Goal: Navigation & Orientation: Understand site structure

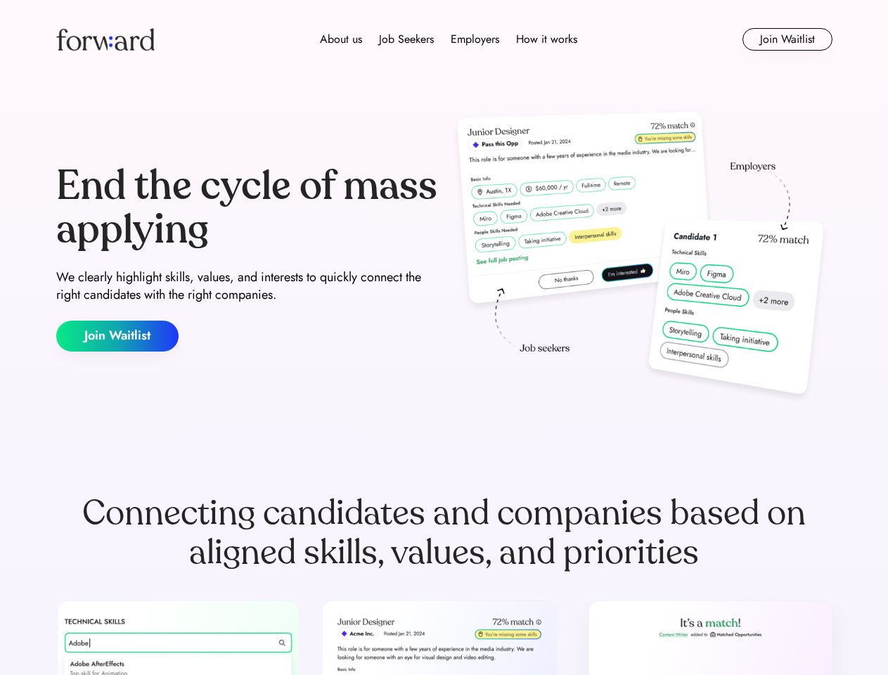
click at [443, 337] on div "End the cycle of mass applying We clearly highlight skills, values, and interes…" at bounding box center [444, 258] width 776 height 302
click at [444, 39] on div "About us Job Seekers Employers How it works" at bounding box center [448, 39] width 554 height 17
click at [105, 39] on img at bounding box center [105, 39] width 98 height 22
click at [448, 39] on div "About us Job Seekers Employers How it works" at bounding box center [448, 39] width 554 height 17
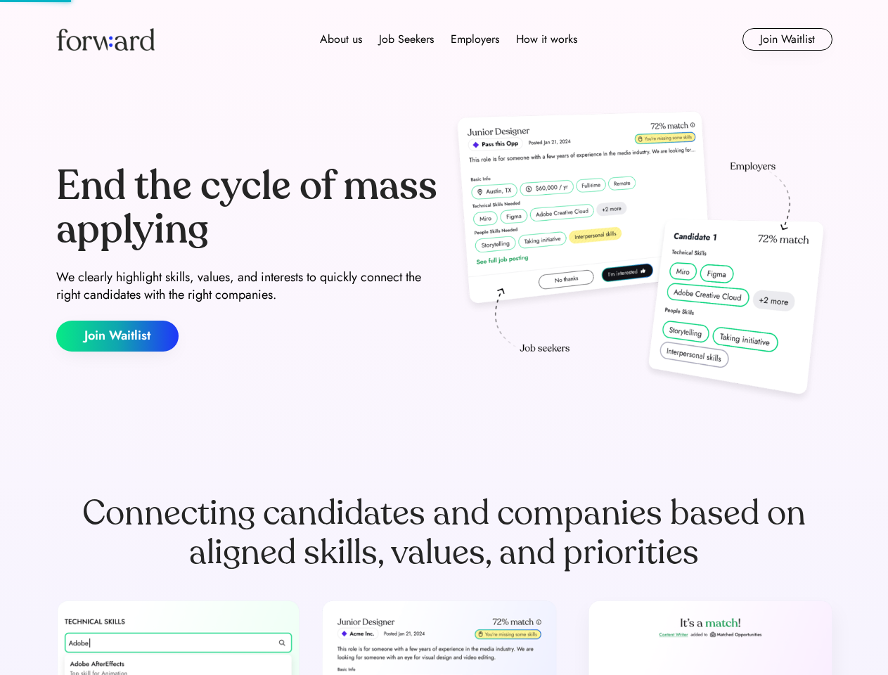
click at [341, 39] on div "About us" at bounding box center [341, 39] width 42 height 17
click at [406, 39] on div "Job Seekers" at bounding box center [406, 39] width 55 height 17
click at [474, 39] on div "Employers" at bounding box center [475, 39] width 48 height 17
click at [545, 39] on div "How it works" at bounding box center [546, 39] width 61 height 17
click at [786, 39] on button "Join Waitlist" at bounding box center [787, 39] width 90 height 22
